Goal: Task Accomplishment & Management: Manage account settings

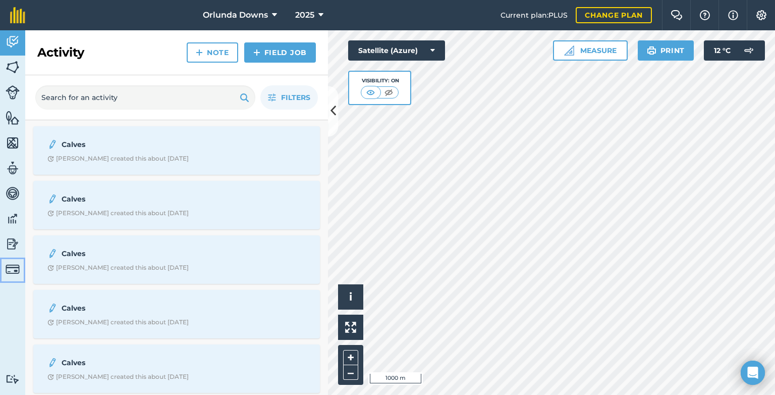
click at [13, 265] on img at bounding box center [13, 269] width 14 height 14
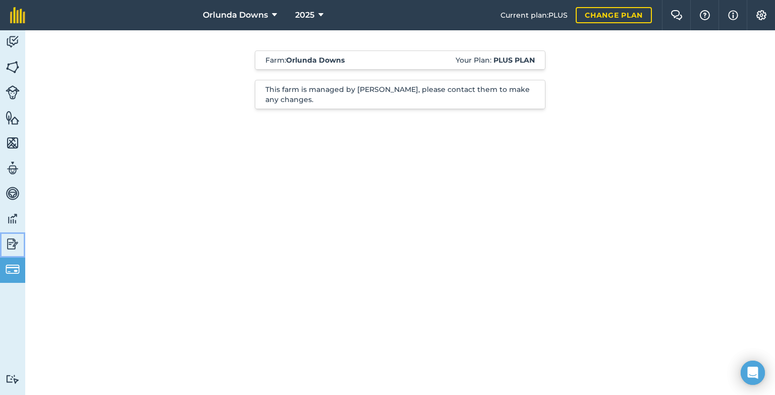
click at [10, 248] on img at bounding box center [13, 243] width 14 height 15
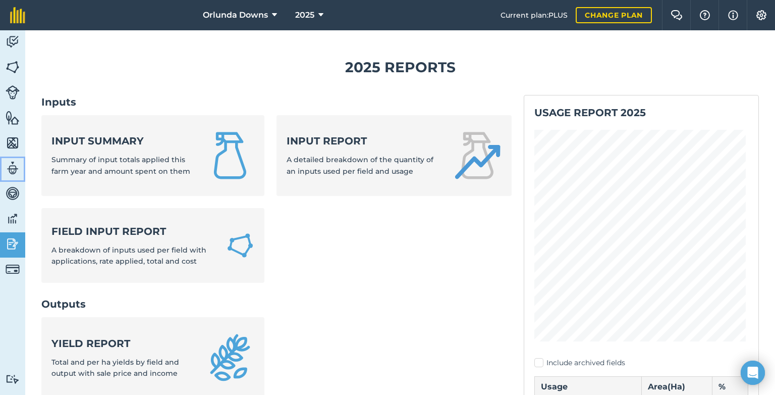
click at [7, 168] on img at bounding box center [13, 168] width 14 height 15
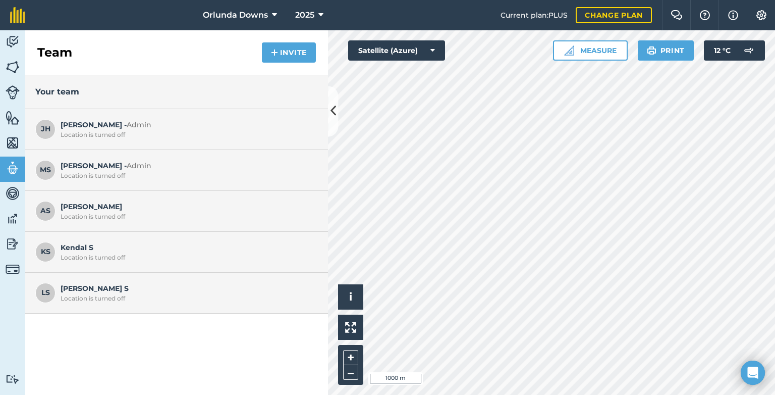
click at [48, 126] on span "JH" at bounding box center [45, 129] width 20 height 20
click at [622, 16] on link "Change plan" at bounding box center [614, 15] width 76 height 16
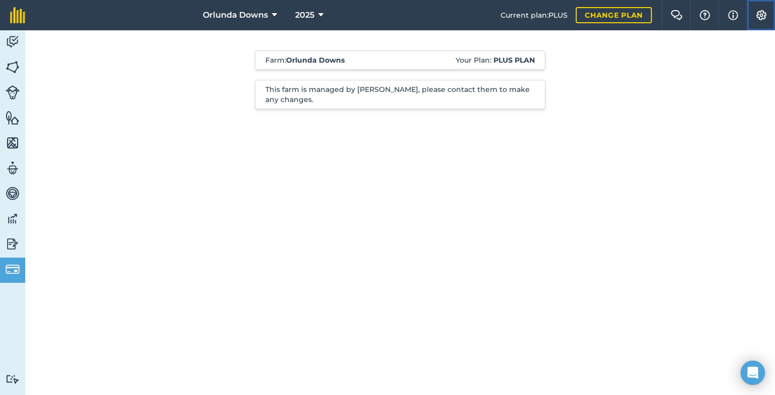
click at [761, 13] on img at bounding box center [762, 15] width 12 height 10
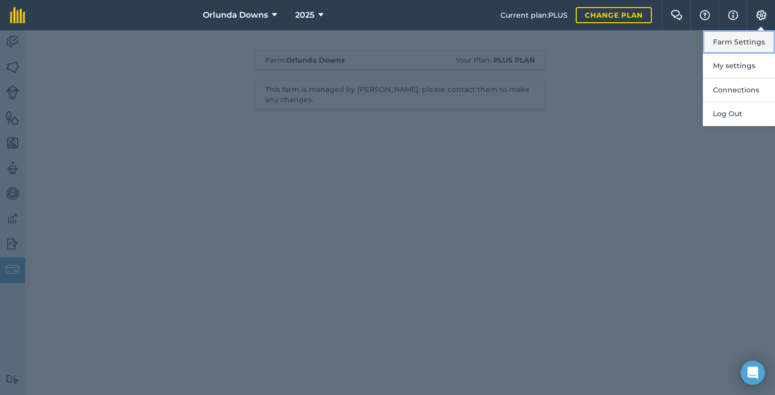
click at [753, 46] on button "Farm Settings" at bounding box center [739, 42] width 72 height 24
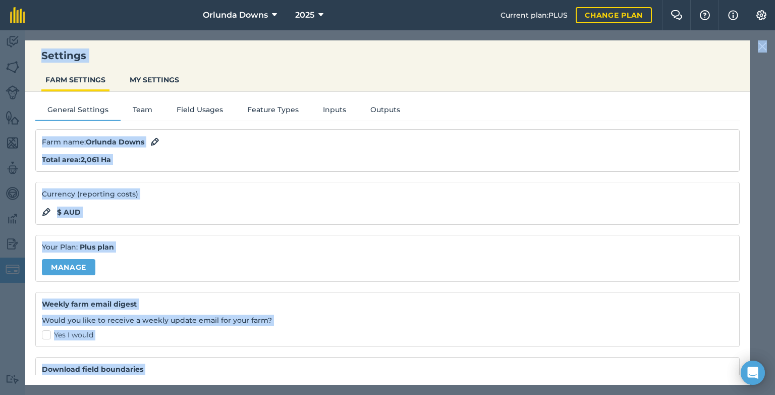
click at [753, 46] on div "Settings FARM SETTINGS MY SETTINGS General Settings Team Field Usages Feature T…" at bounding box center [387, 212] width 775 height 364
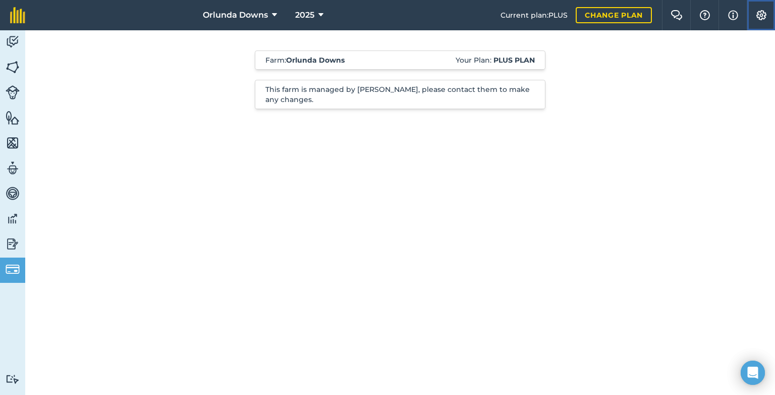
click at [766, 3] on button "Settings" at bounding box center [761, 15] width 28 height 30
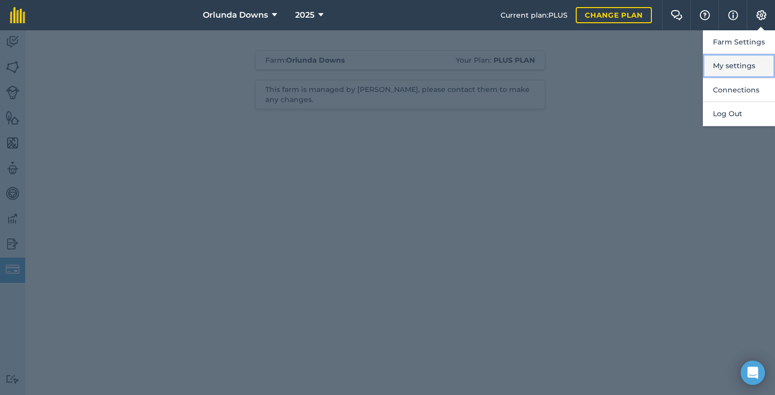
click at [748, 66] on button "My settings" at bounding box center [739, 66] width 72 height 24
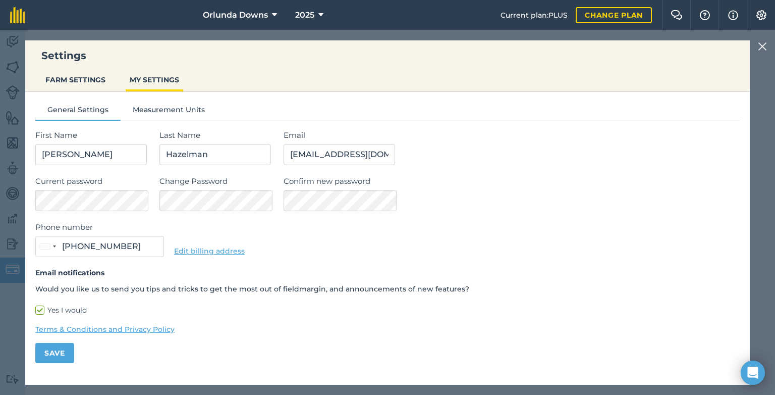
type input "0473 427 058"
click at [94, 80] on button "FARM SETTINGS" at bounding box center [75, 79] width 68 height 19
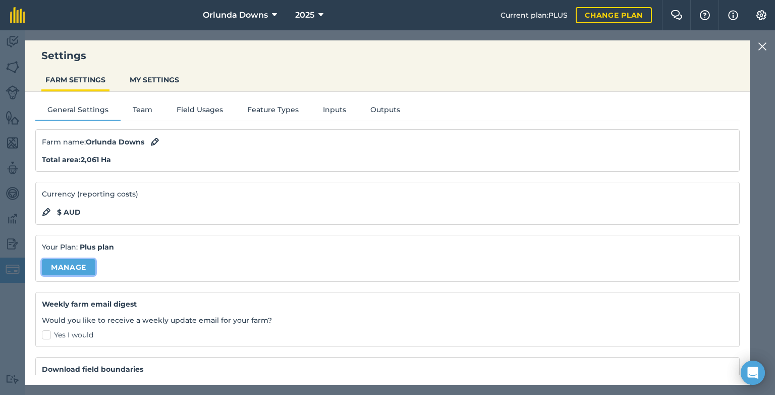
click at [73, 265] on link "Manage" at bounding box center [69, 267] width 54 height 16
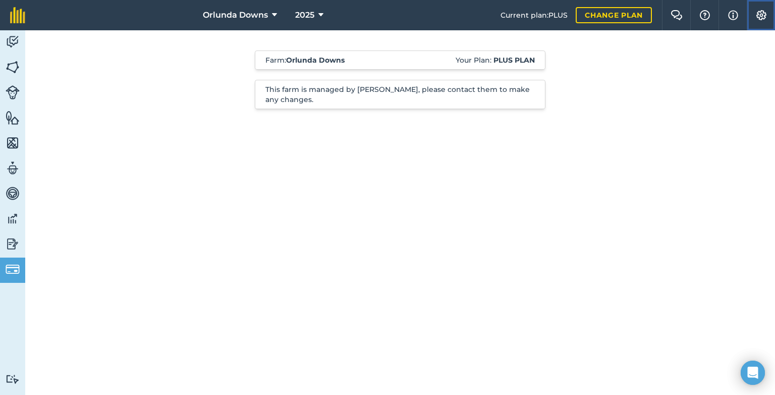
click at [759, 18] on img at bounding box center [762, 15] width 12 height 10
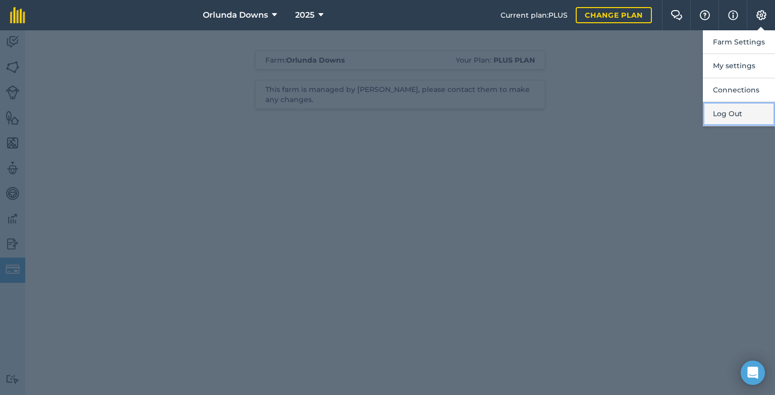
click at [735, 115] on button "Log Out" at bounding box center [739, 114] width 72 height 24
